Goal: Task Accomplishment & Management: Manage account settings

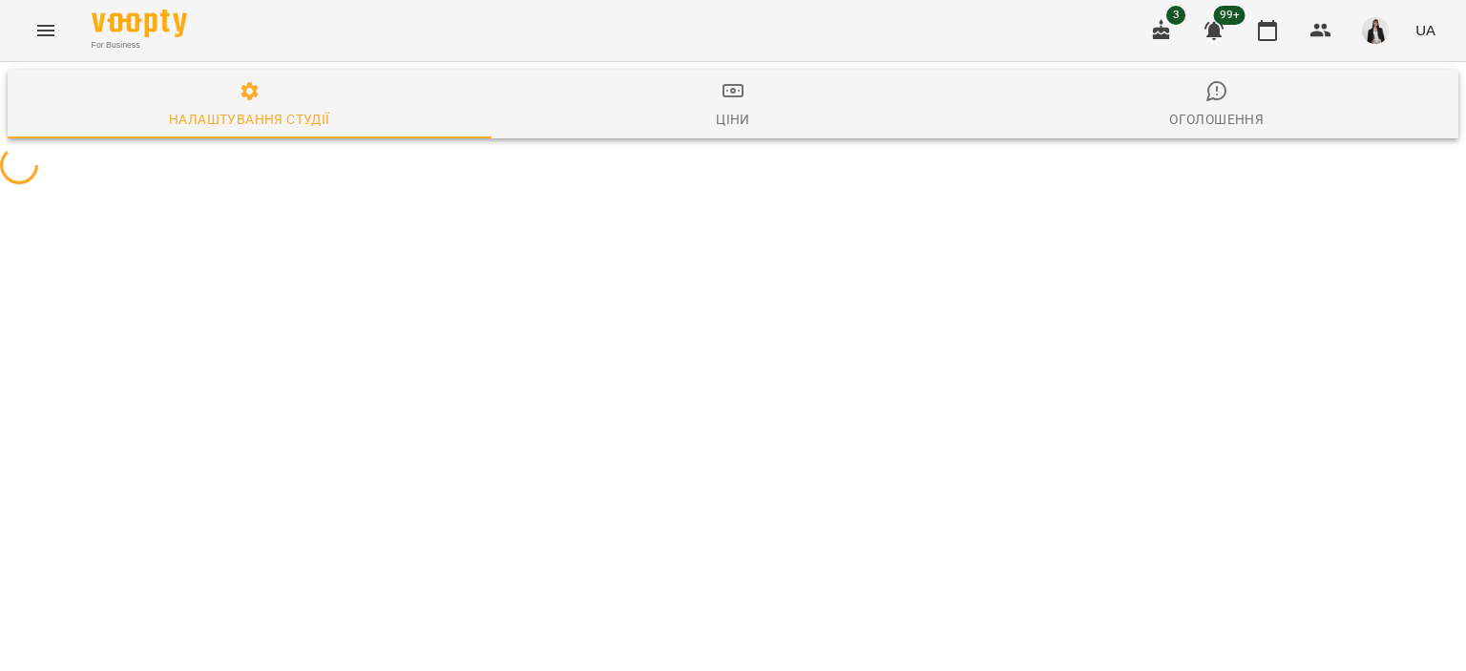
select select "**"
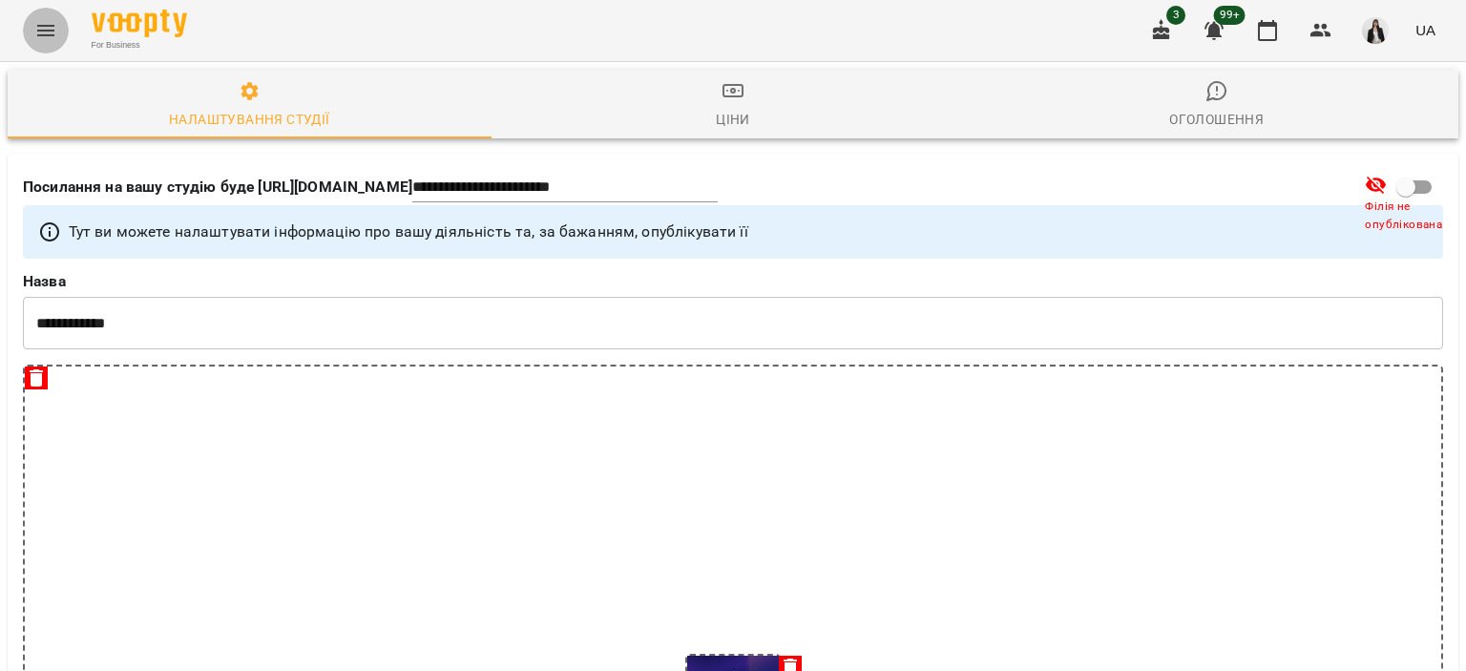
click at [33, 18] on button "Menu" at bounding box center [46, 31] width 46 height 46
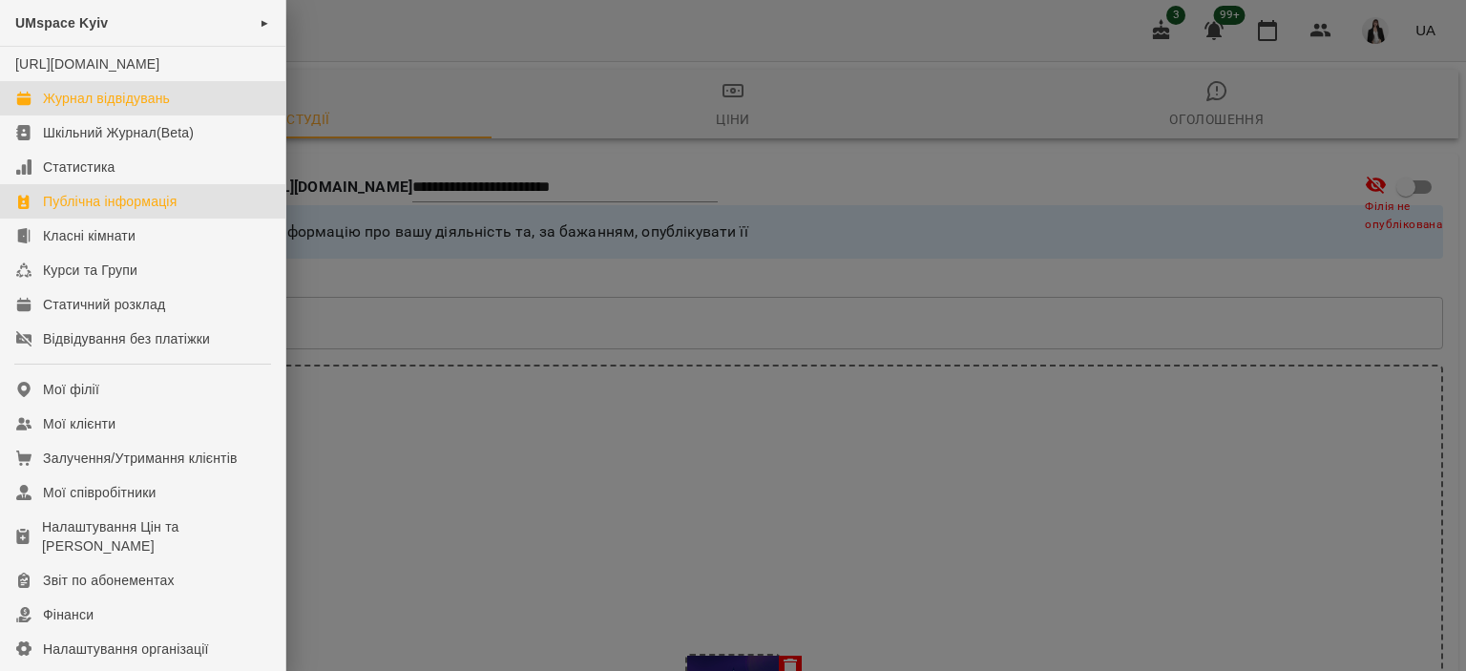
click at [128, 108] on div "Журнал відвідувань" at bounding box center [106, 98] width 127 height 19
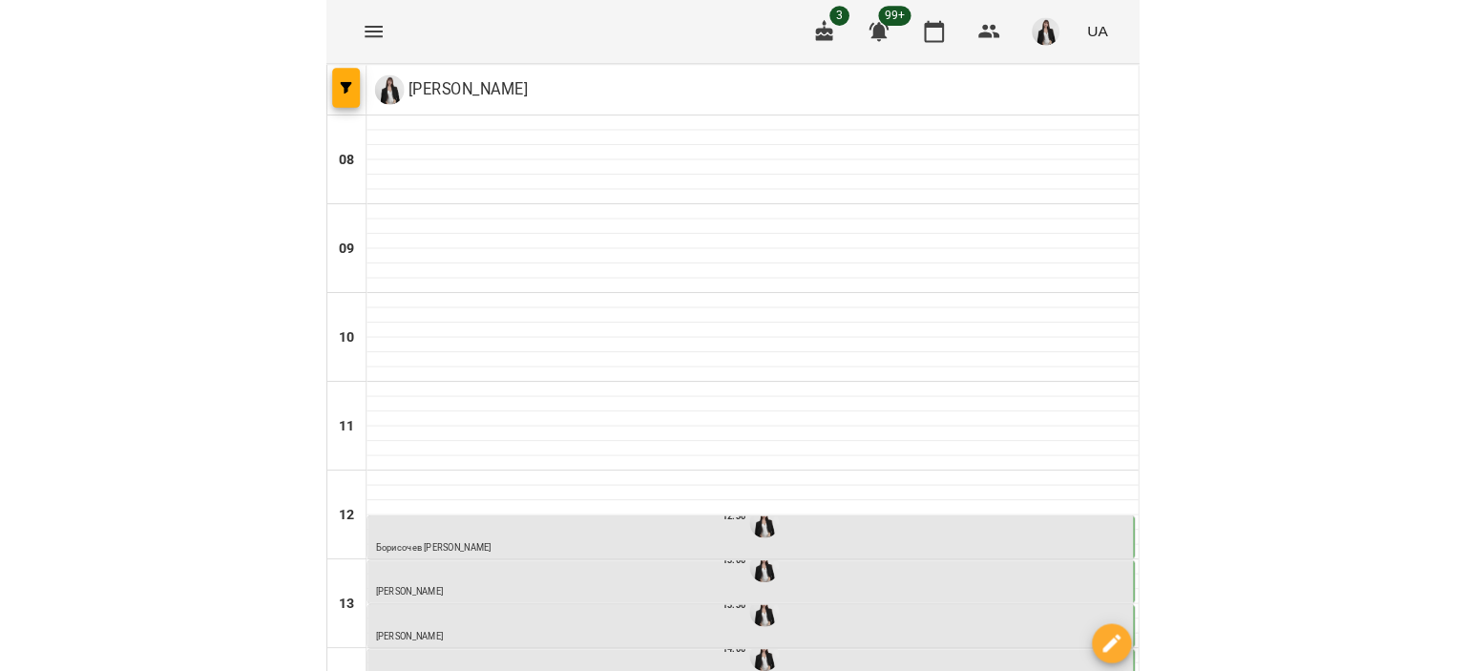
scroll to position [541, 0]
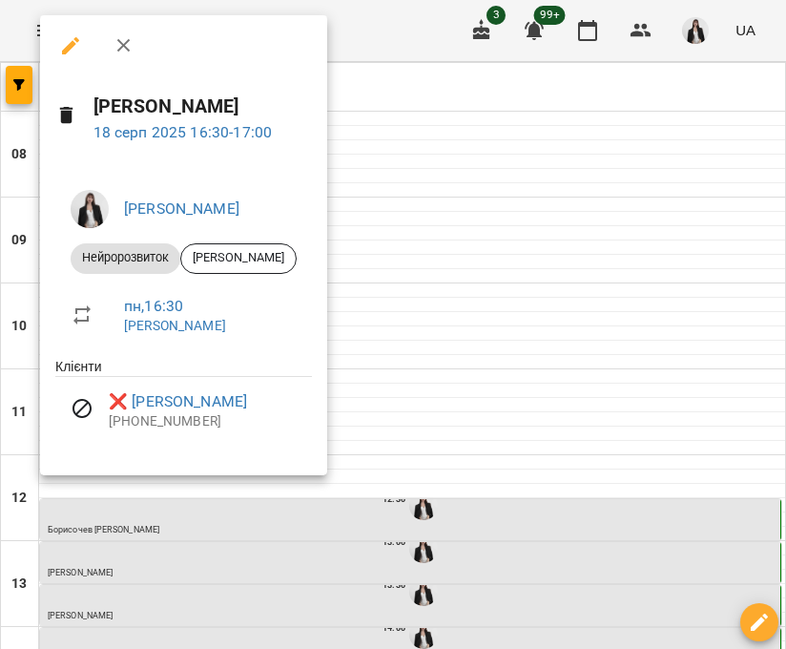
click at [485, 208] on div at bounding box center [393, 324] width 786 height 649
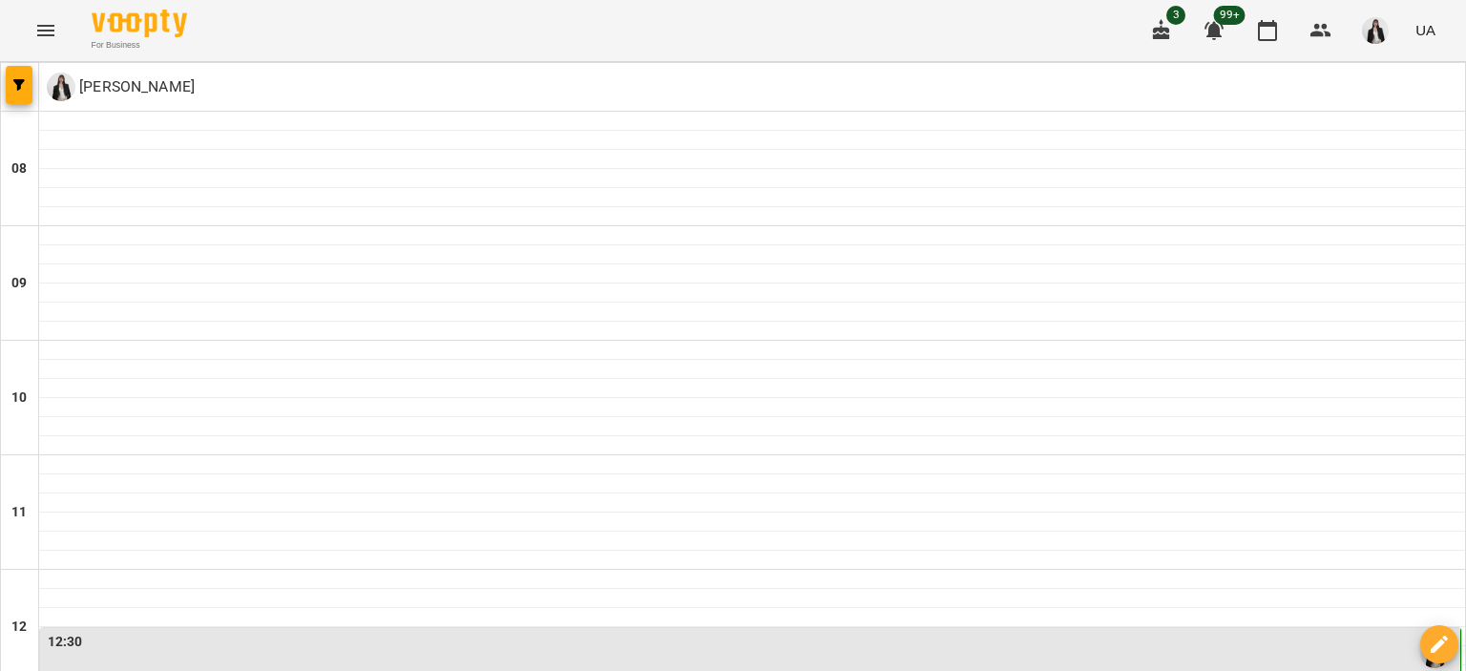
scroll to position [684, 0]
